Goal: Use online tool/utility: Utilize a website feature to perform a specific function

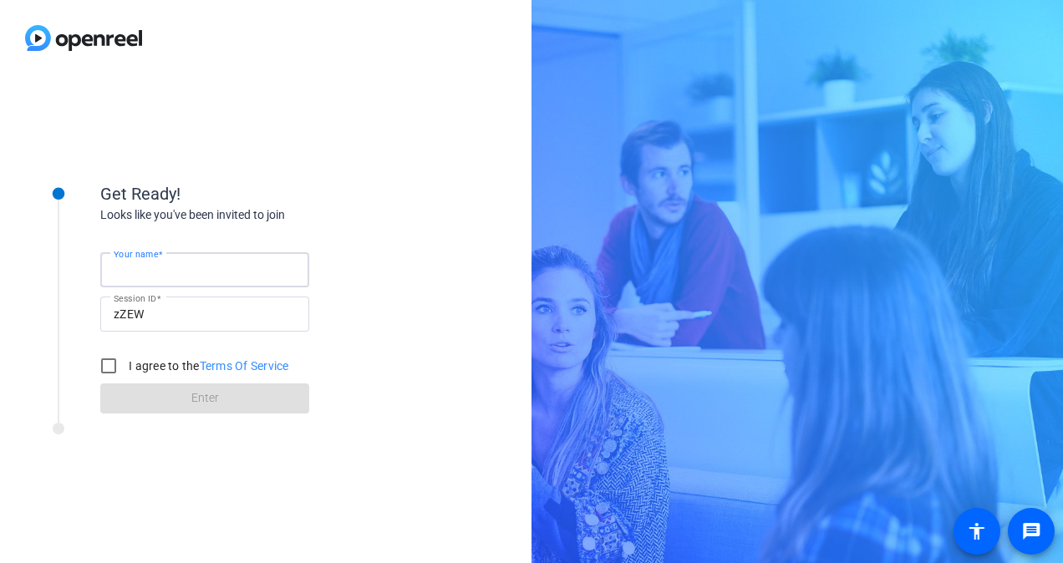
click at [165, 261] on input "Your name" at bounding box center [205, 270] width 182 height 20
type input "[PERSON_NAME]"
click at [106, 373] on input "I agree to the Terms Of Service" at bounding box center [108, 365] width 33 height 33
checkbox input "true"
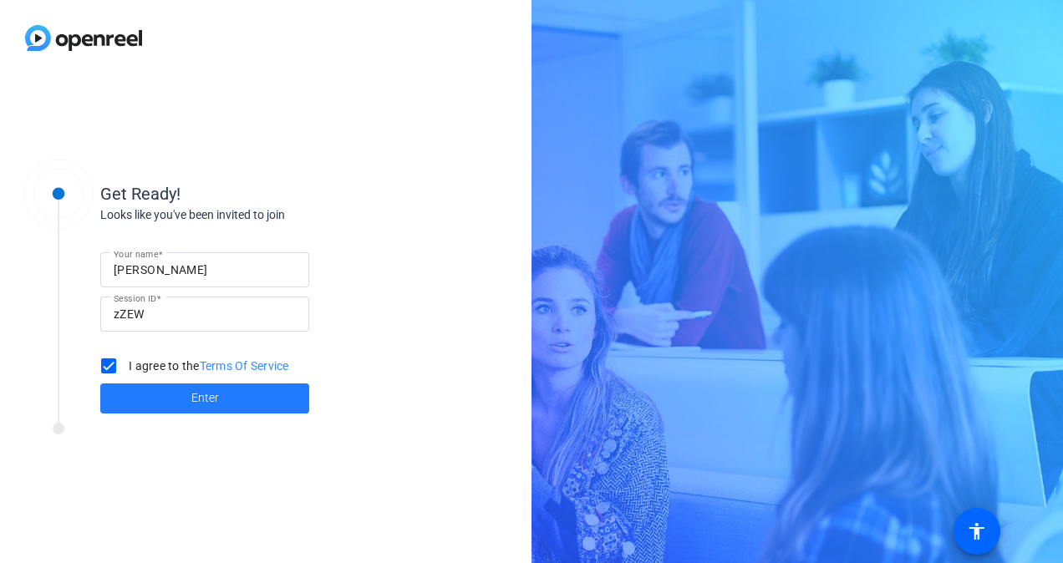
click at [214, 404] on span "Enter" at bounding box center [205, 398] width 28 height 18
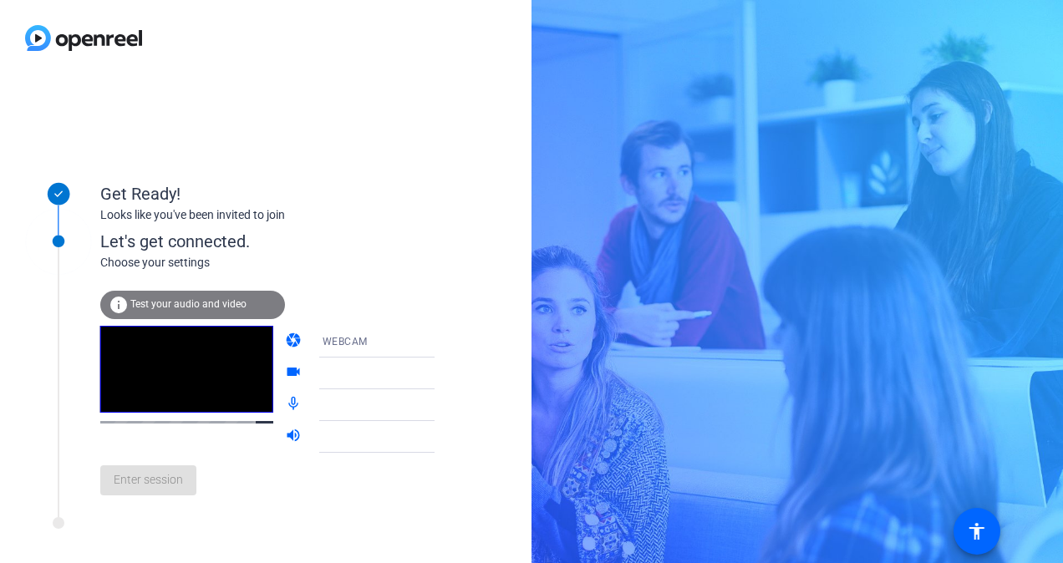
click at [209, 304] on span "Test your audio and video" at bounding box center [188, 304] width 116 height 12
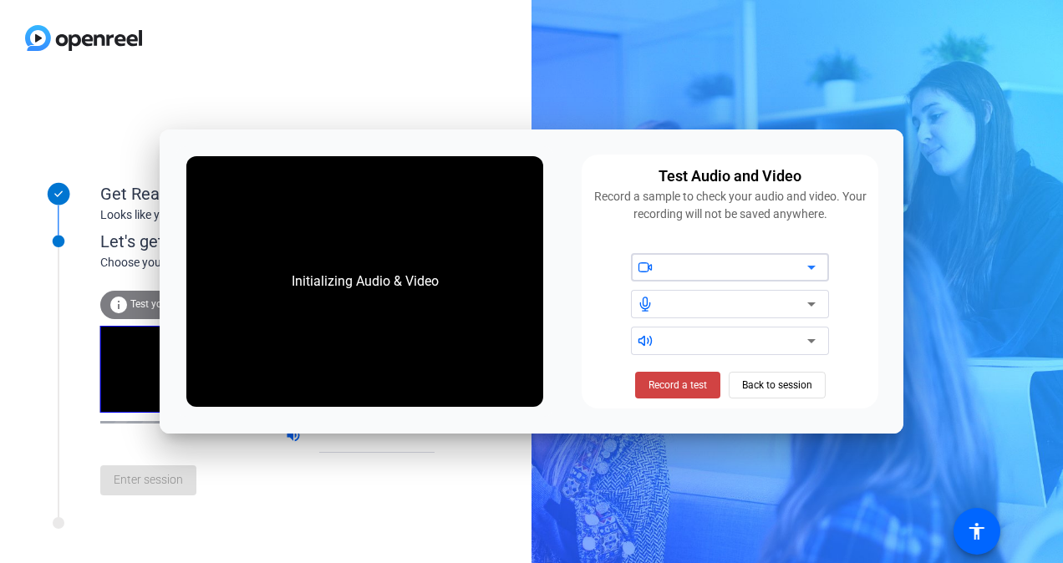
click at [689, 261] on div at bounding box center [736, 267] width 142 height 20
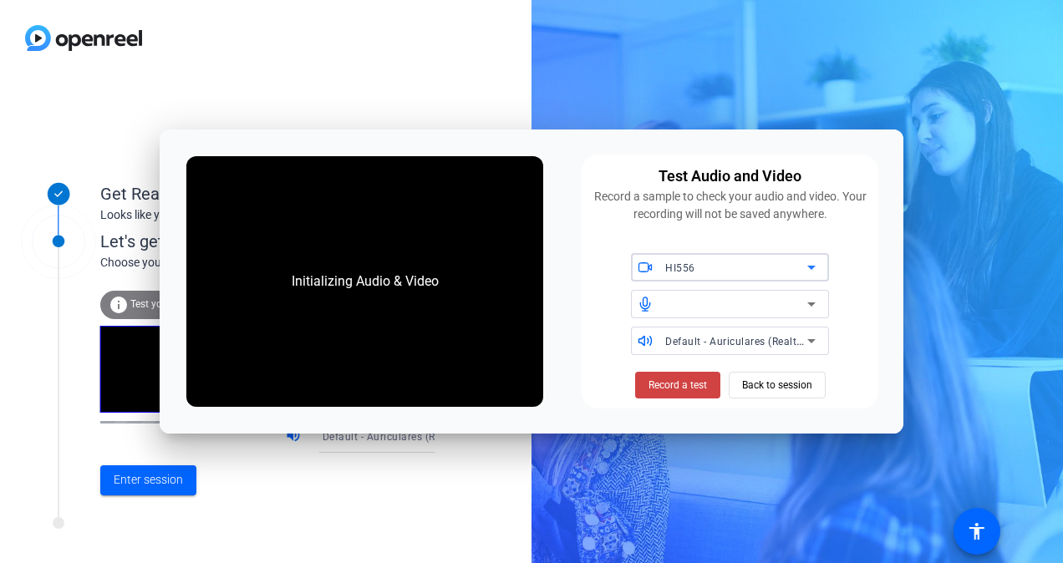
click at [704, 260] on div "HI556" at bounding box center [736, 267] width 142 height 21
click at [704, 260] on div at bounding box center [531, 281] width 1063 height 563
click at [704, 302] on div at bounding box center [736, 304] width 142 height 20
click at [690, 333] on div "Default - Auriculares (Realtek(R) Audio)" at bounding box center [736, 341] width 142 height 21
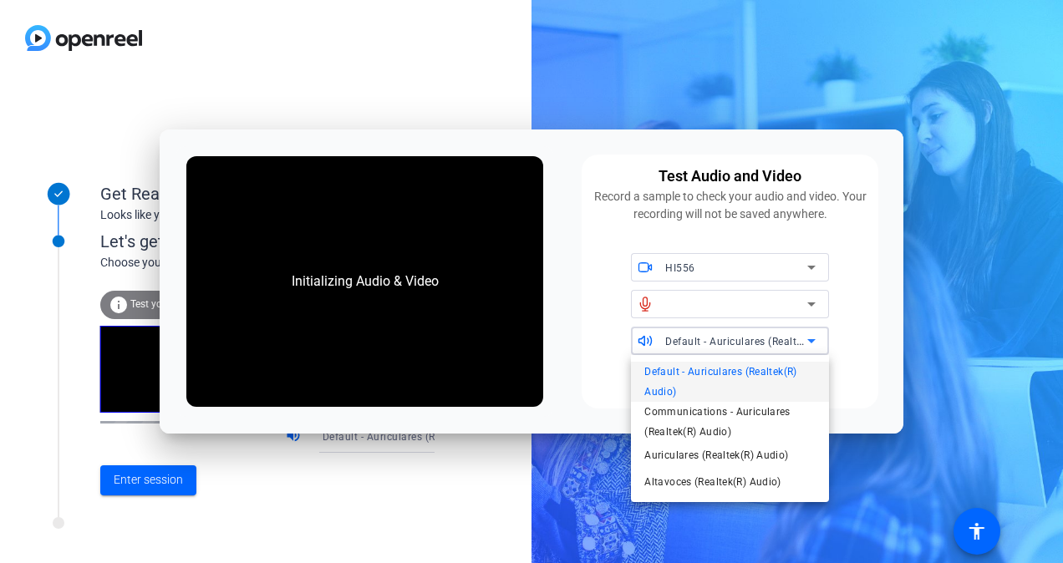
click at [690, 333] on div at bounding box center [531, 281] width 1063 height 563
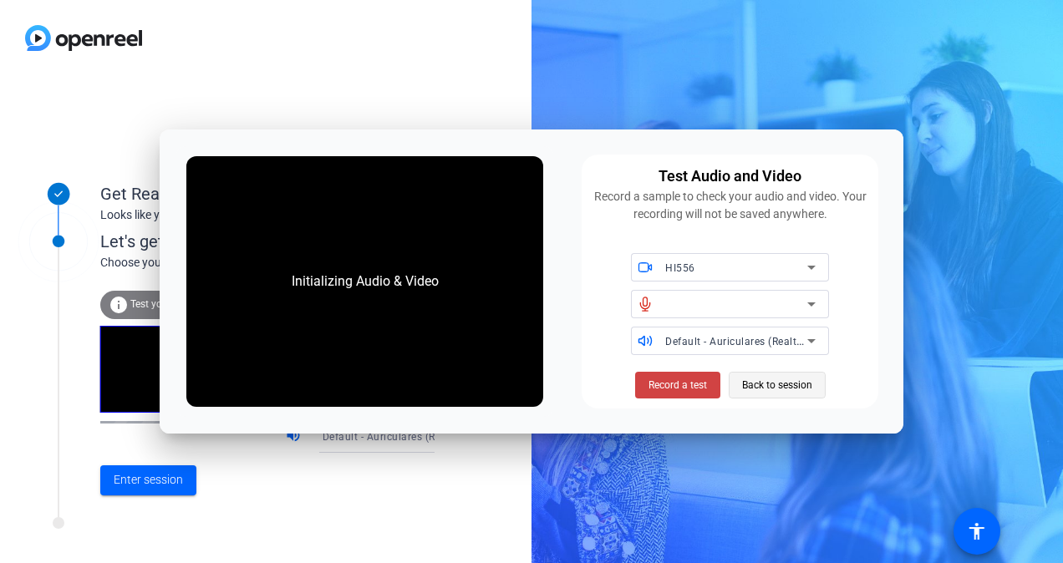
click at [788, 379] on span "Back to session" at bounding box center [777, 385] width 70 height 32
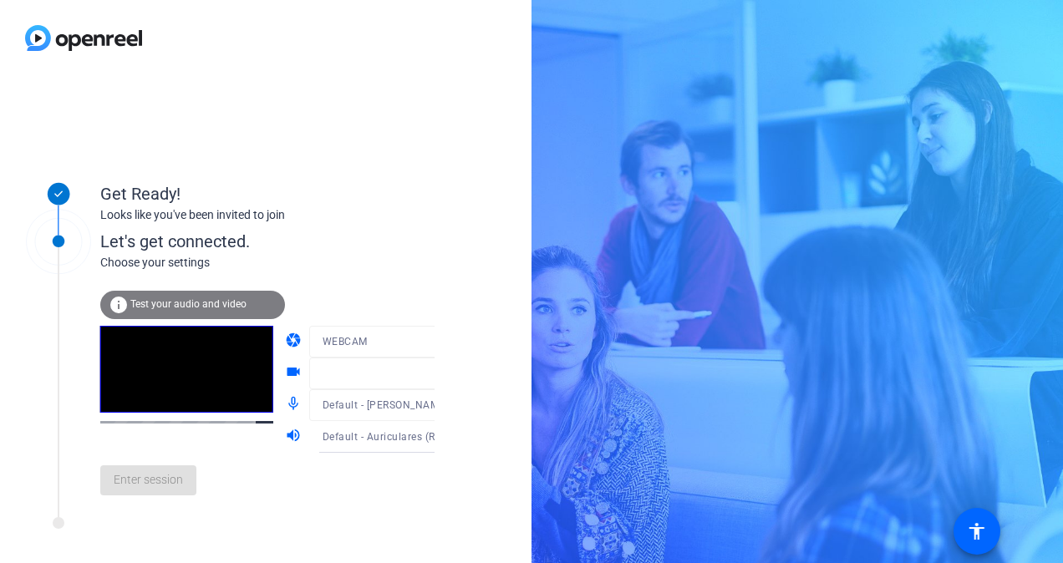
click at [335, 371] on div at bounding box center [389, 367] width 160 height 18
click at [212, 299] on span "Test your audio and video" at bounding box center [188, 304] width 116 height 12
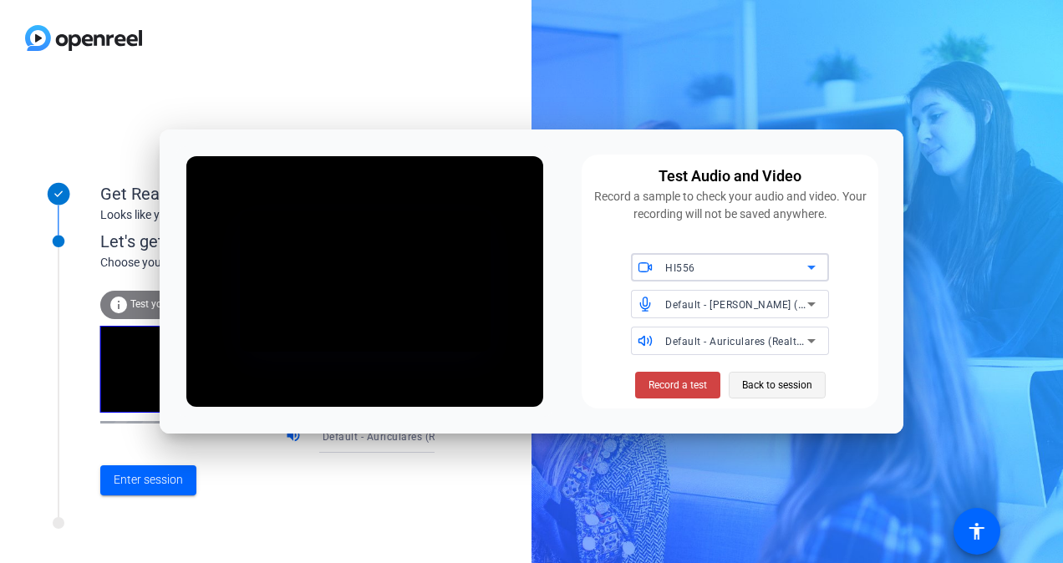
click at [764, 376] on span "Back to session" at bounding box center [777, 385] width 70 height 32
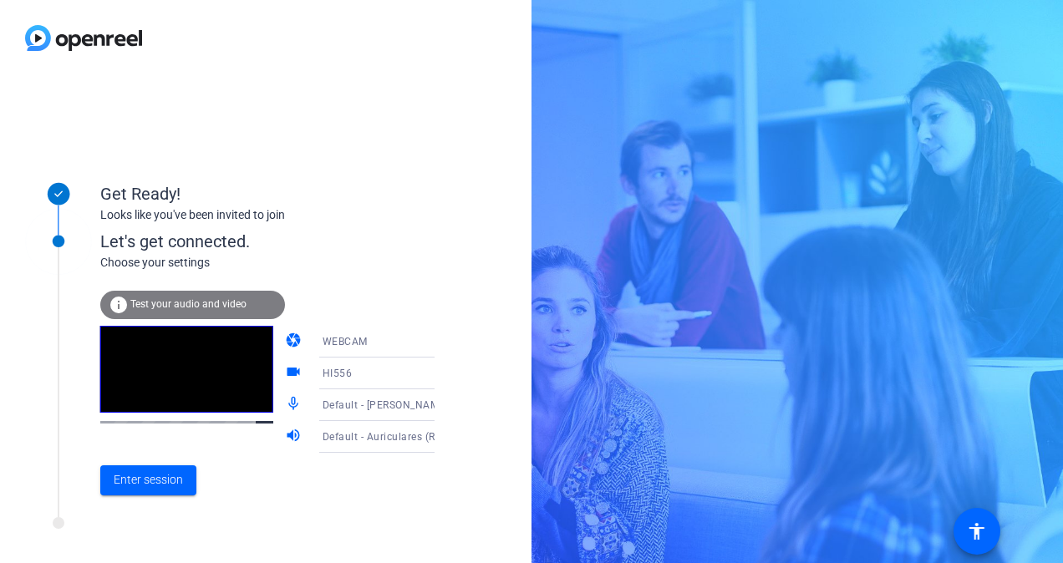
click at [204, 343] on video at bounding box center [186, 369] width 173 height 87
click at [147, 480] on span "Enter session" at bounding box center [148, 480] width 69 height 18
